Goal: Information Seeking & Learning: Learn about a topic

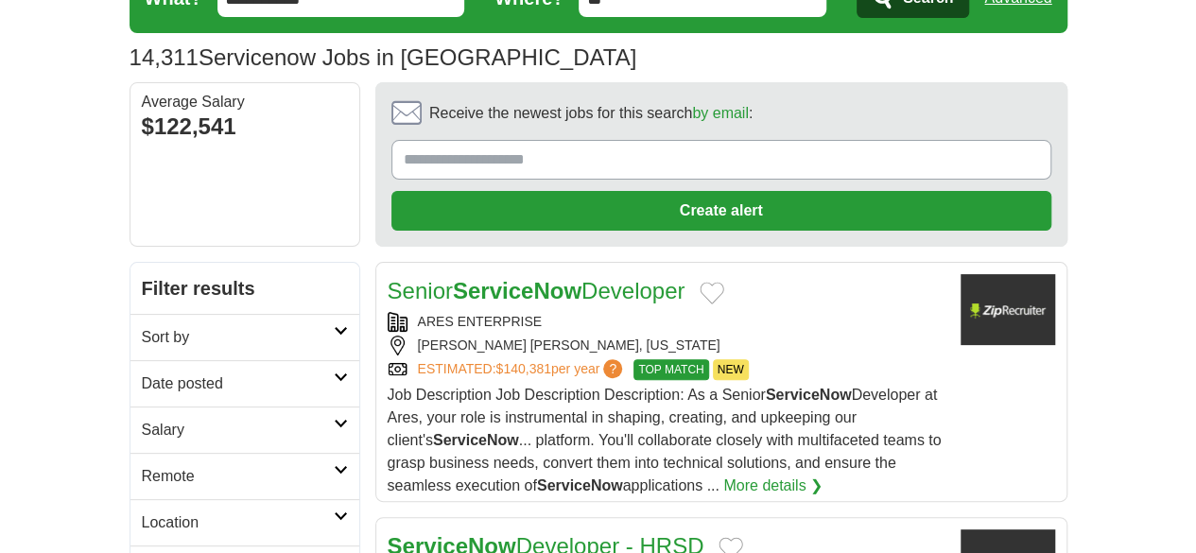
click at [142, 373] on h2 "Date posted" at bounding box center [238, 384] width 192 height 23
click at [142, 418] on link "Last 24 hours" at bounding box center [245, 429] width 206 height 23
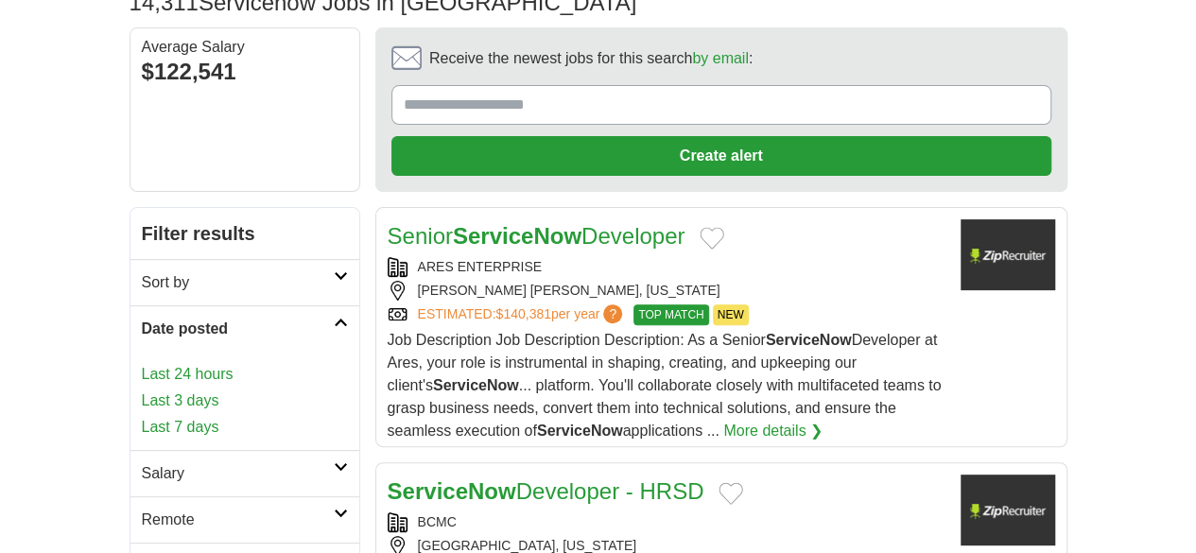
scroll to position [189, 0]
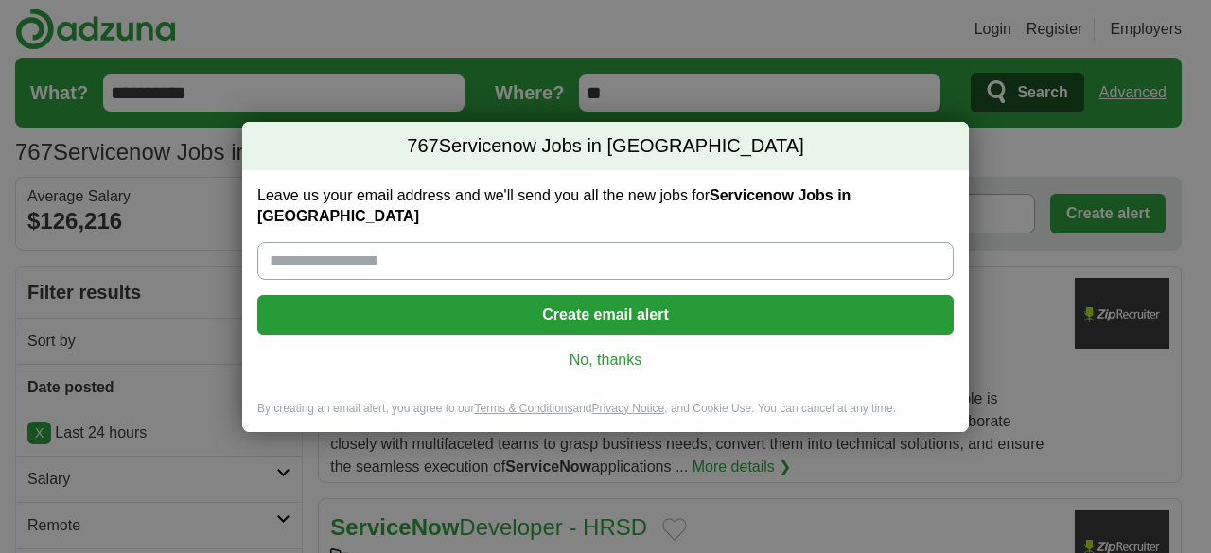
click at [606, 357] on link "No, thanks" at bounding box center [605, 360] width 666 height 21
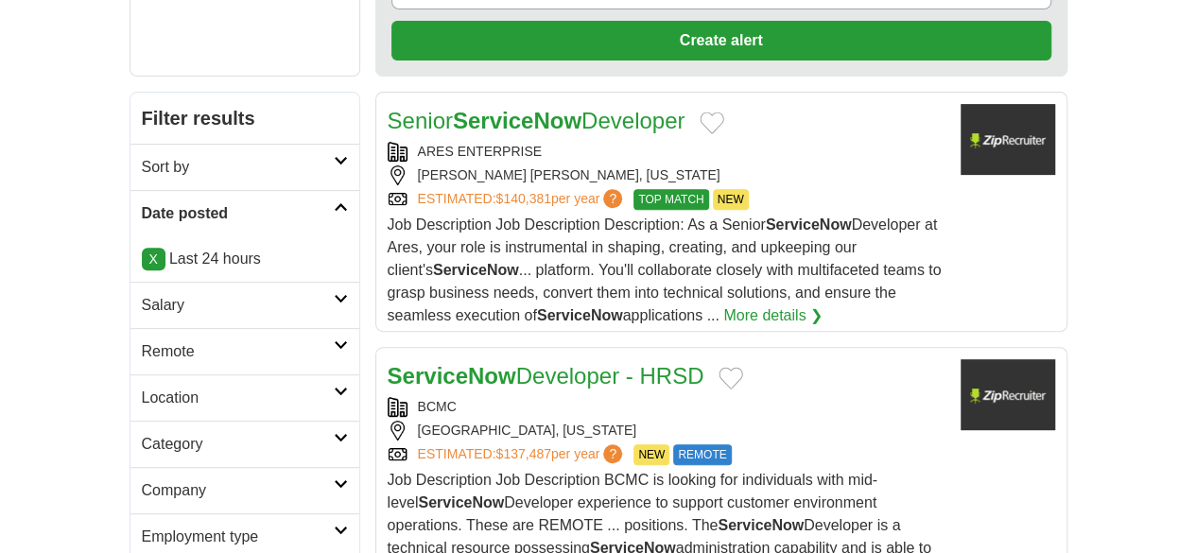
scroll to position [284, 0]
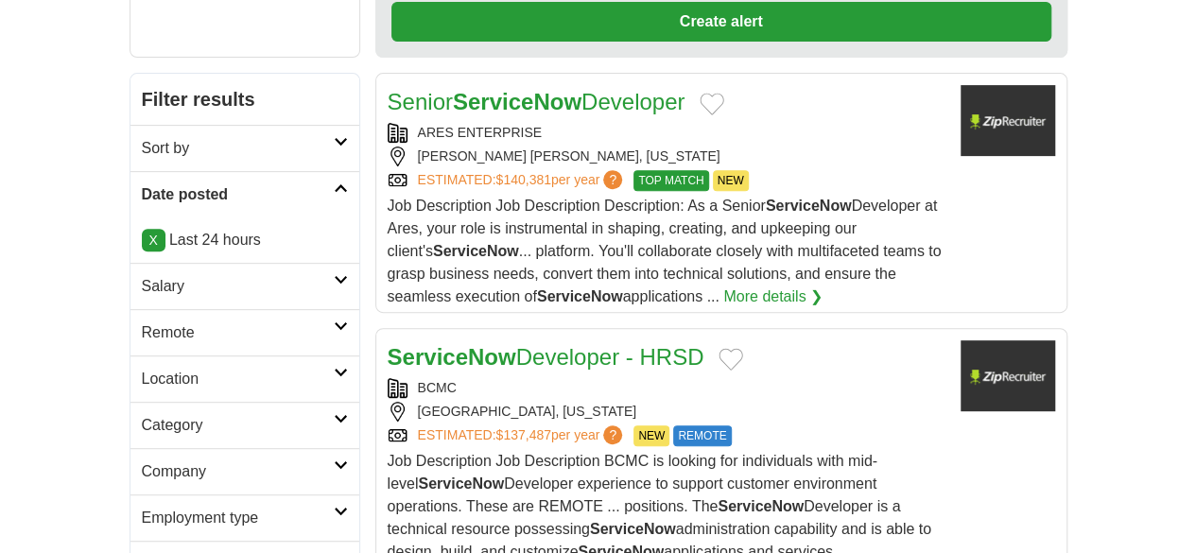
click at [131, 263] on link "Salary" at bounding box center [245, 286] width 229 height 46
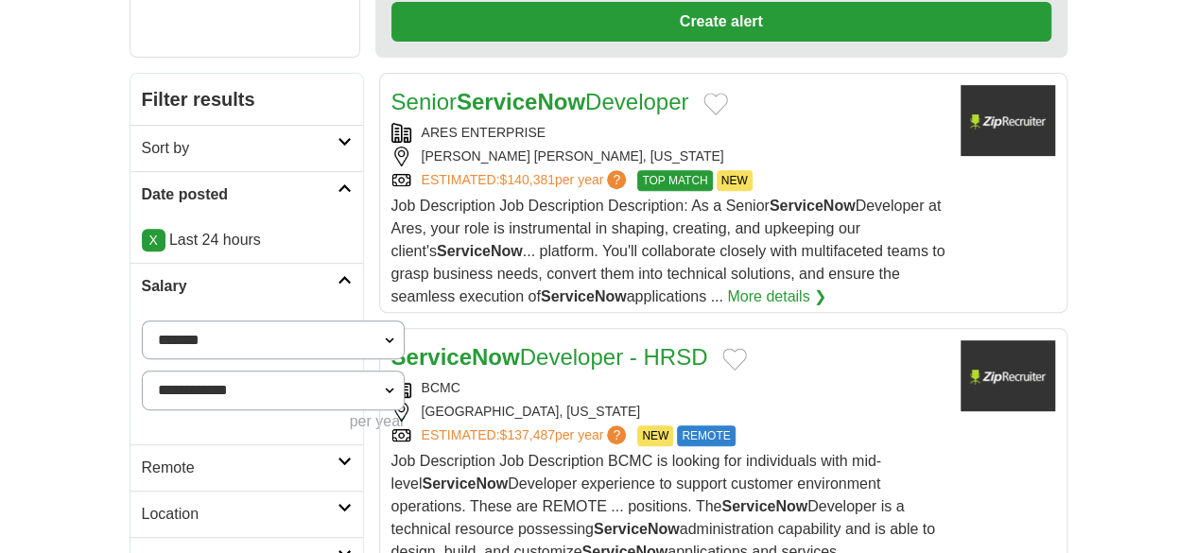
click at [142, 321] on select "**********" at bounding box center [274, 340] width 264 height 39
select select "******"
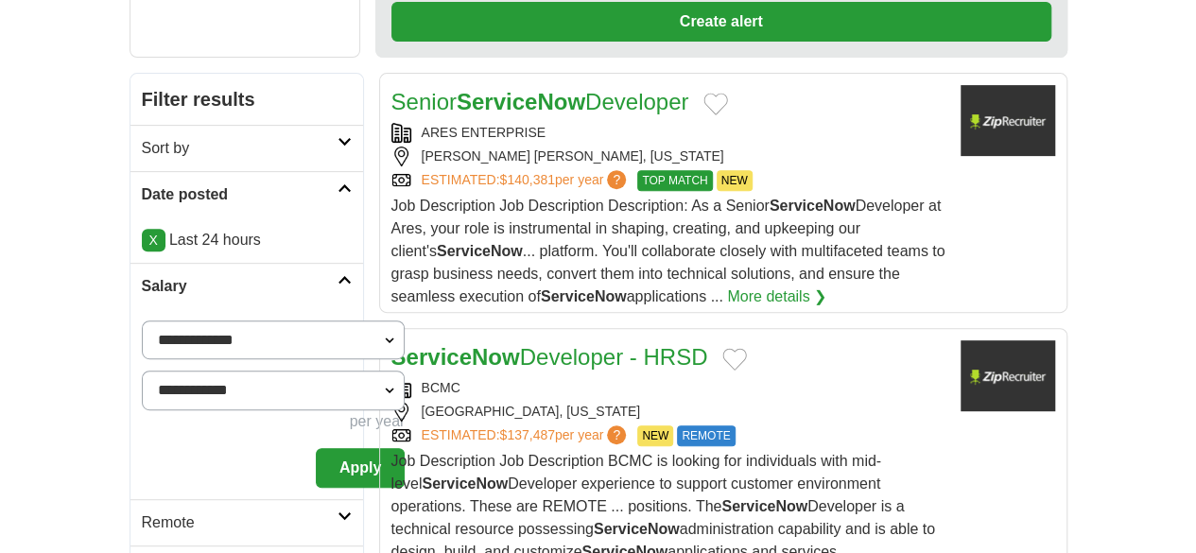
click at [316, 448] on button "Apply" at bounding box center [360, 468] width 89 height 40
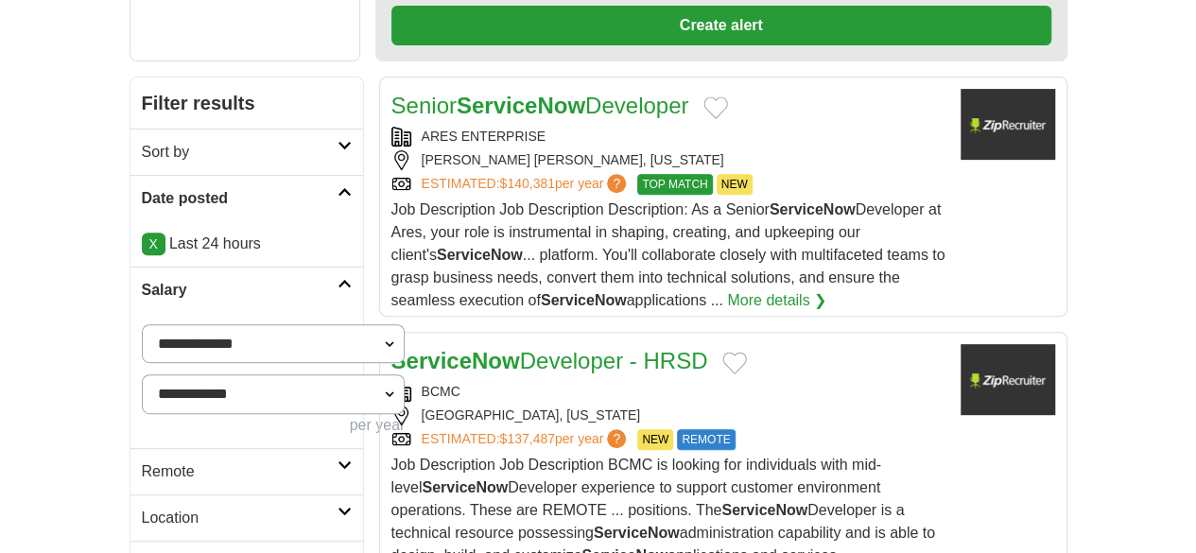
scroll to position [284, 0]
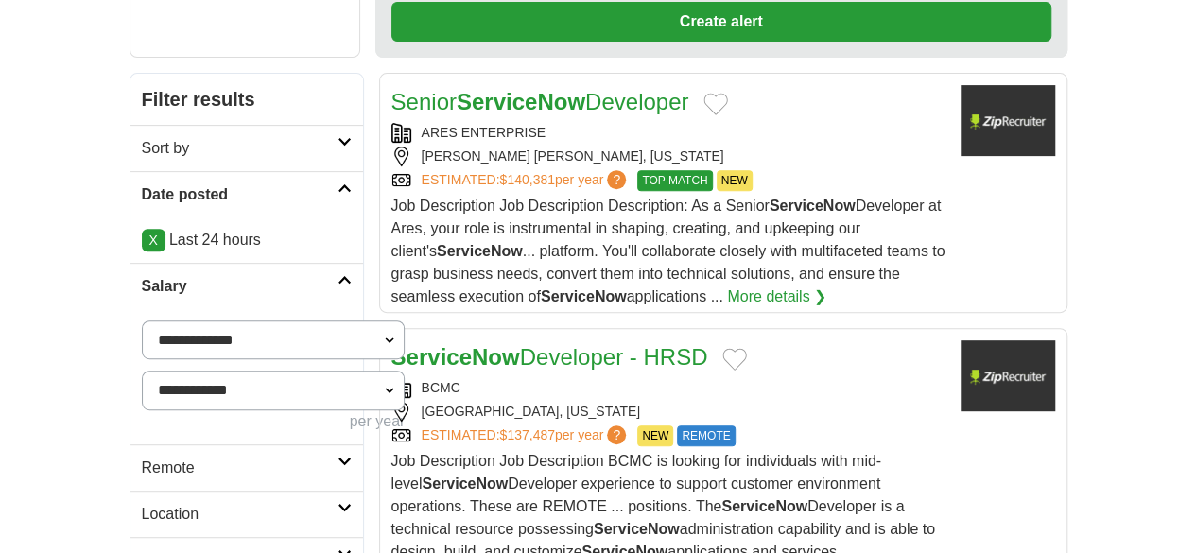
click at [142, 137] on h2 "Sort by" at bounding box center [240, 148] width 196 height 23
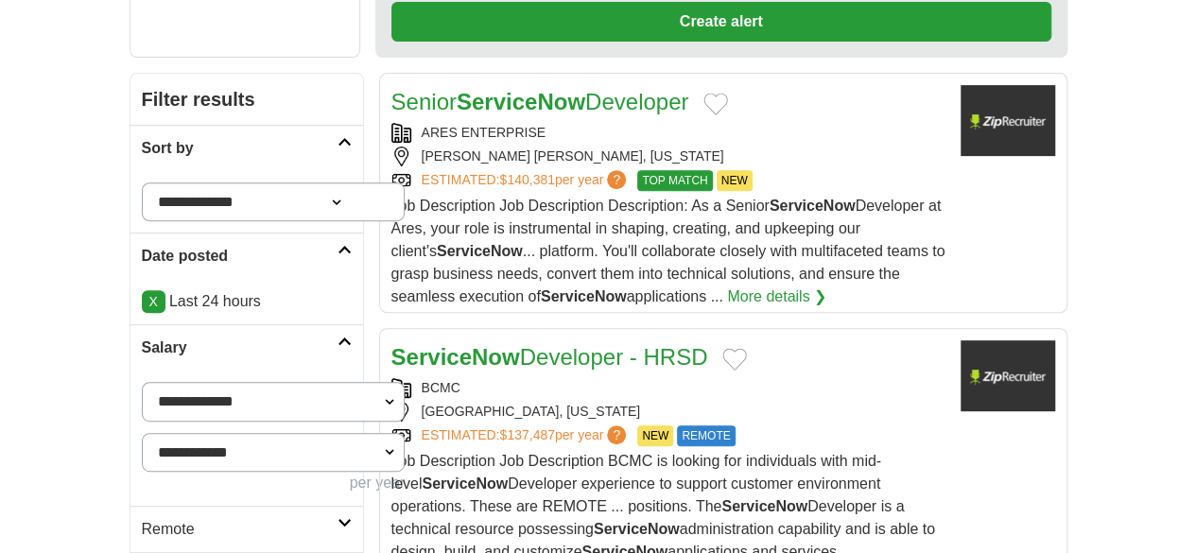
click at [142, 183] on select "**********" at bounding box center [274, 202] width 264 height 39
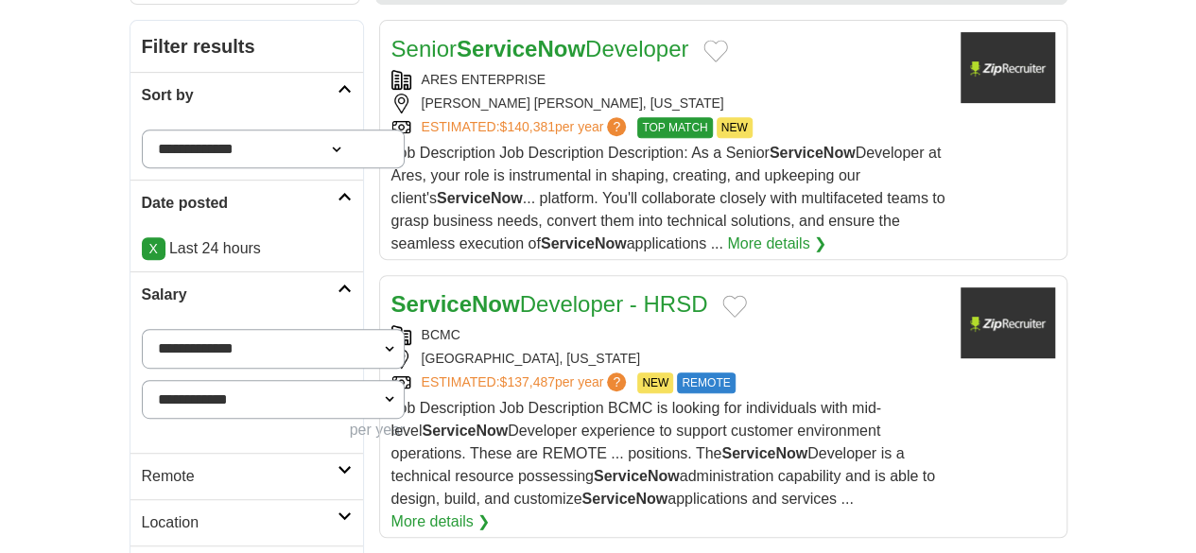
scroll to position [473, 0]
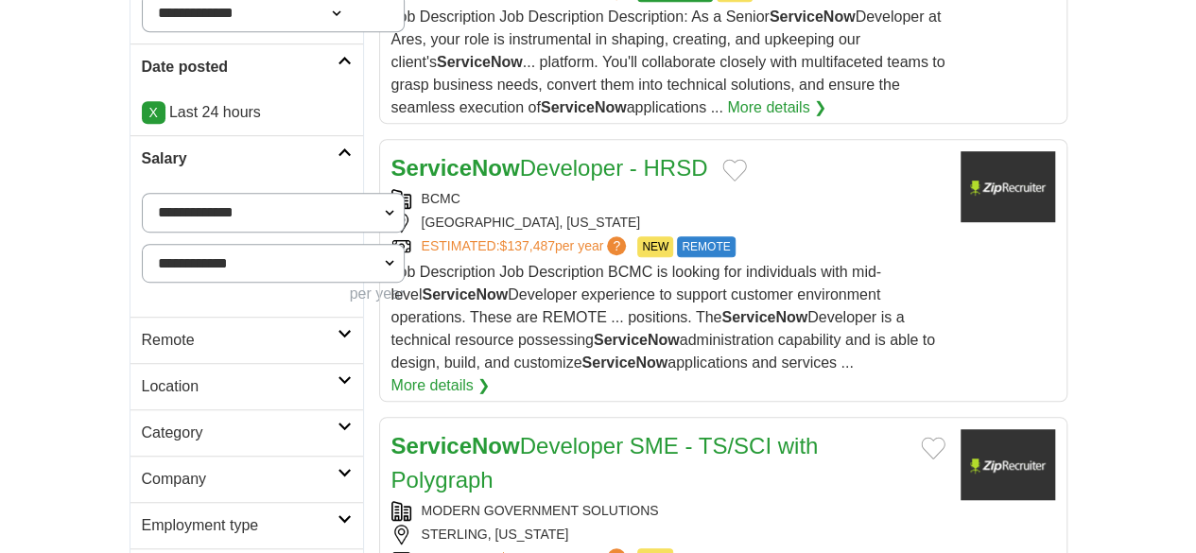
click at [142, 329] on h2 "Remote" at bounding box center [240, 340] width 196 height 23
click at [142, 377] on link "Remote jobs" at bounding box center [184, 385] width 85 height 16
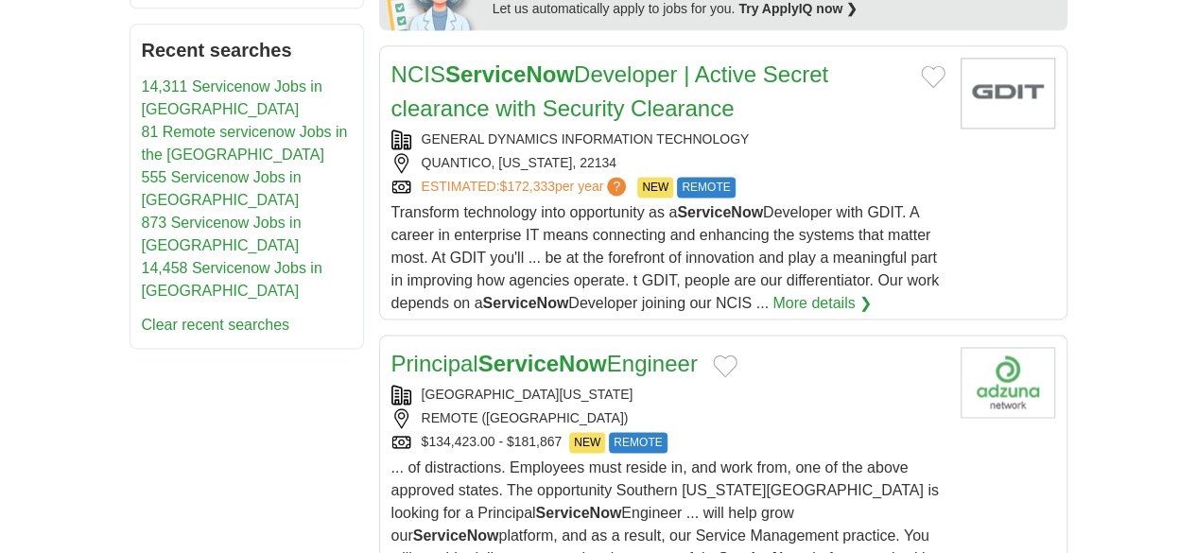
scroll to position [1229, 0]
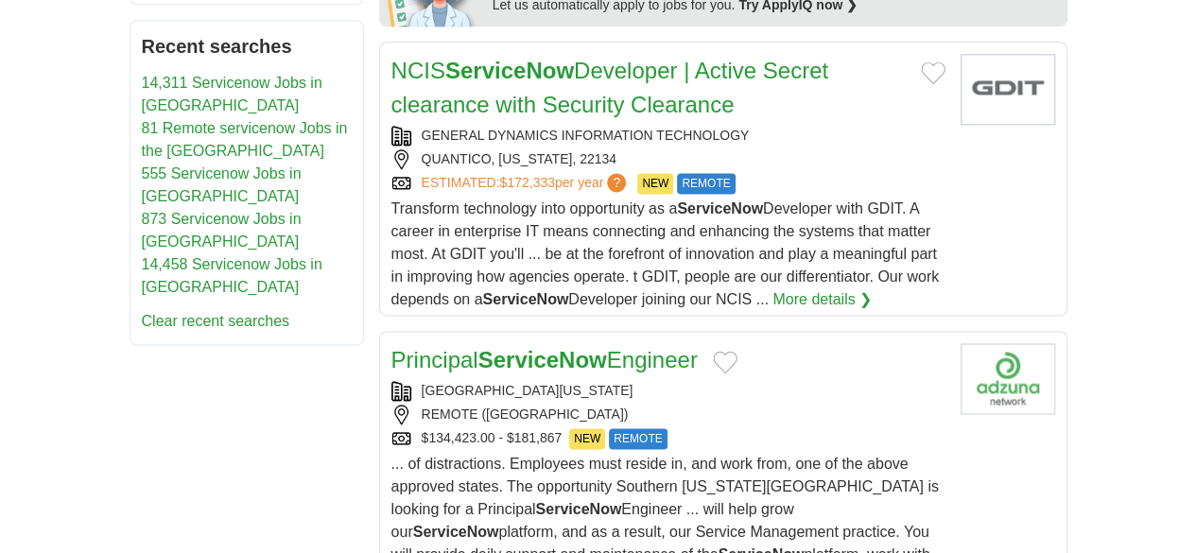
click at [418, 347] on link "Principal ServiceNow Engineer" at bounding box center [545, 360] width 306 height 26
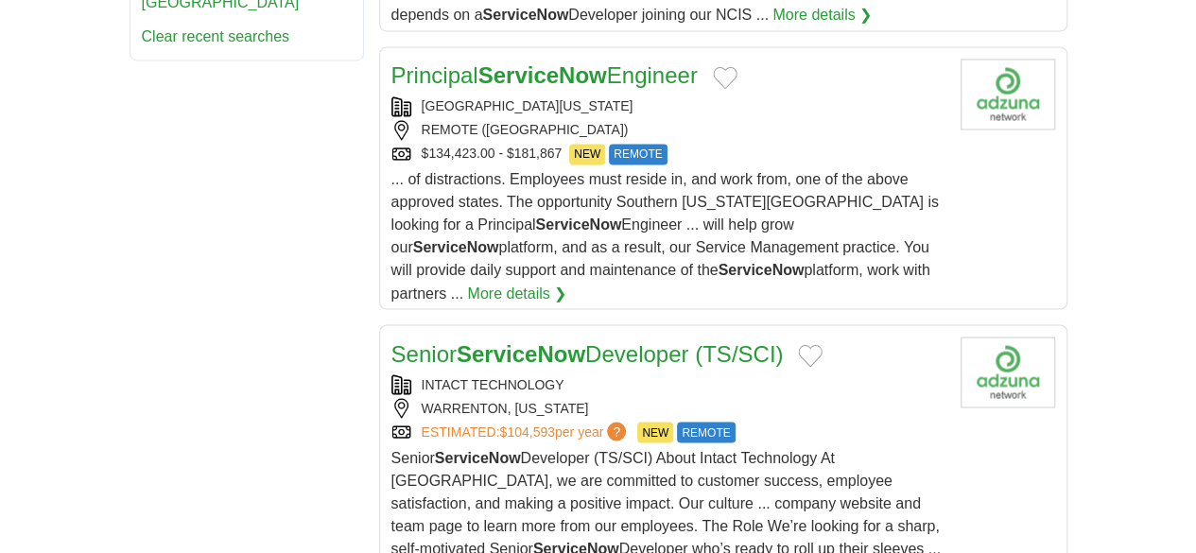
scroll to position [1702, 0]
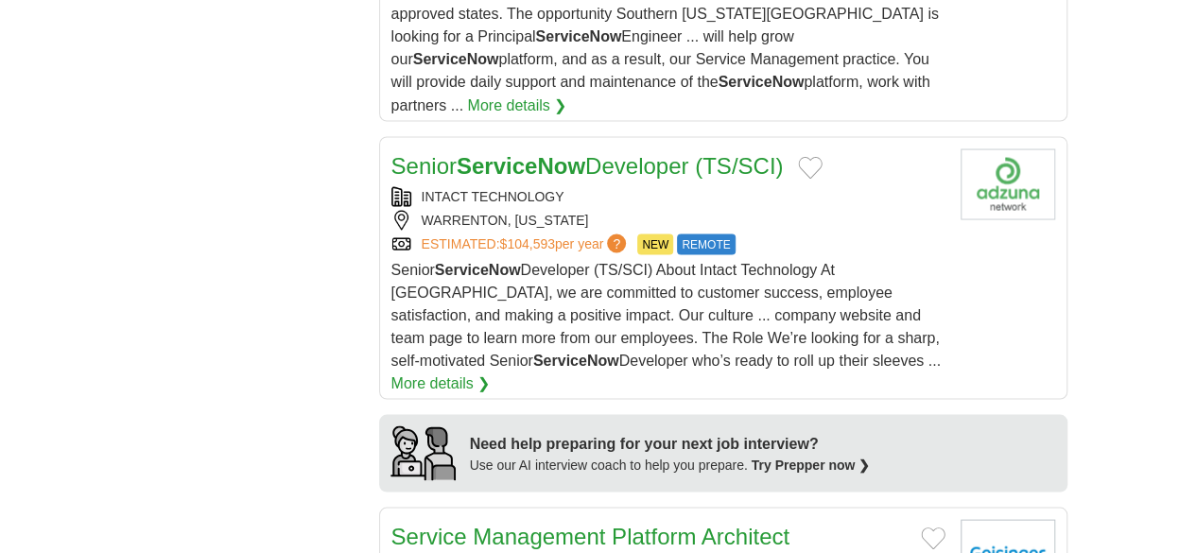
click at [426, 523] on link "Service Management Platform Architect ( ServiceNow )" at bounding box center [591, 553] width 399 height 60
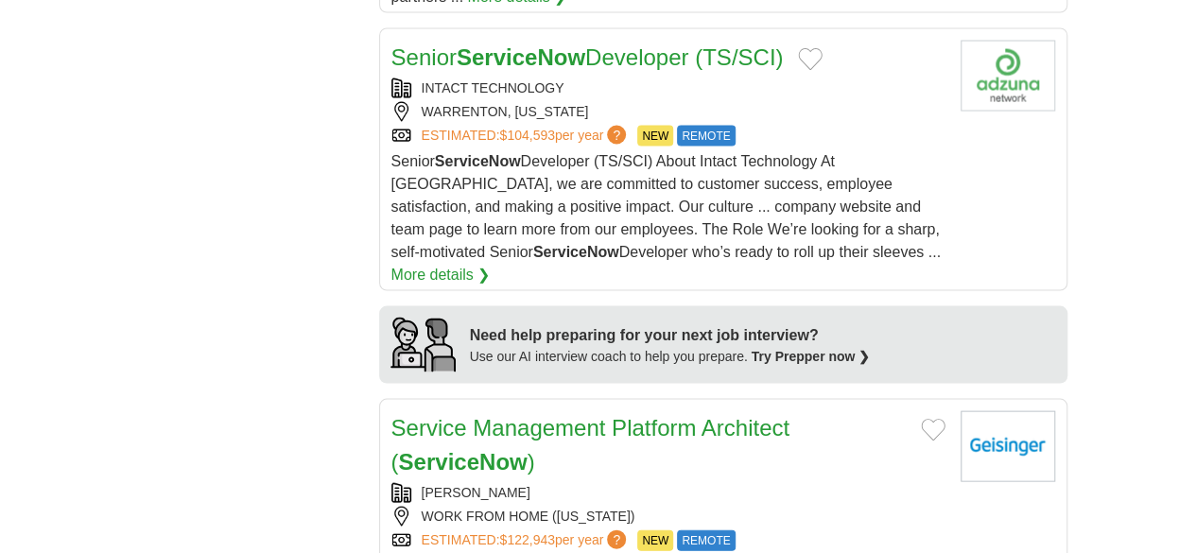
scroll to position [1986, 0]
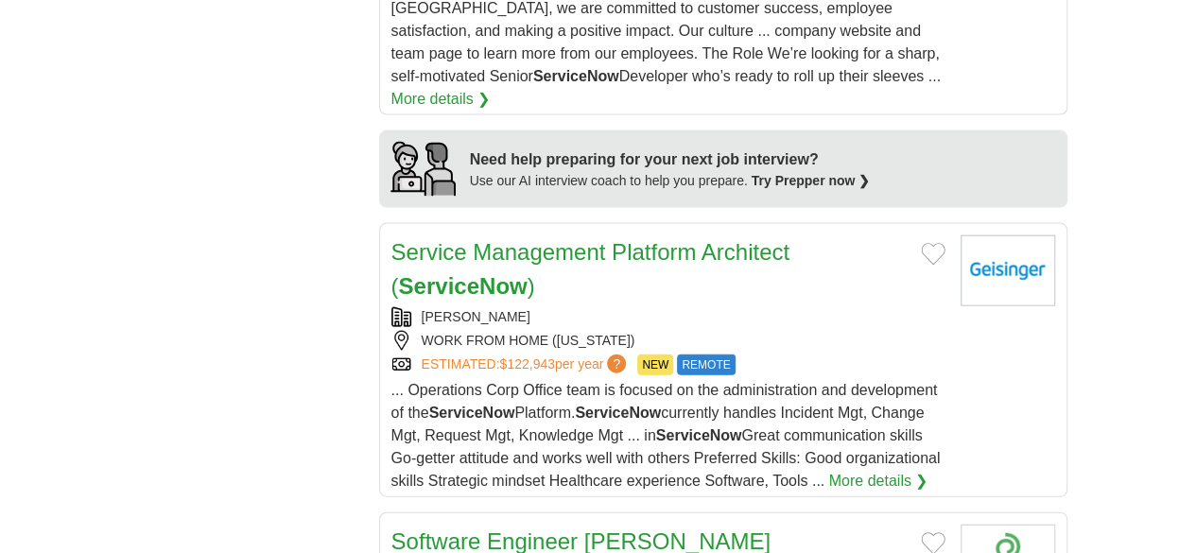
click at [450, 529] on link "Software Engineer Sr ( ServiceNow Security Admin)" at bounding box center [582, 559] width 380 height 60
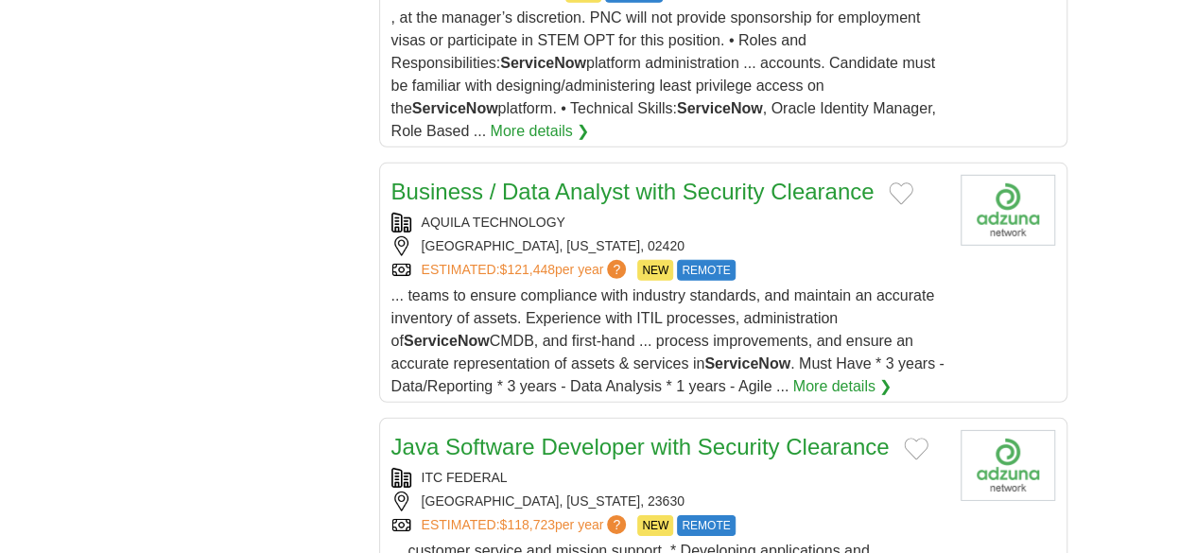
scroll to position [1891, 0]
